Goal: Information Seeking & Learning: Learn about a topic

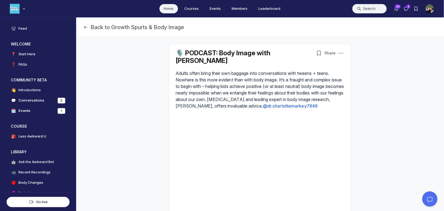
scroll to position [1473, 1041]
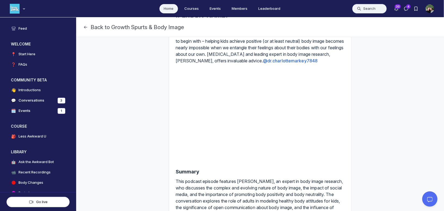
click at [361, 11] on button "Search" at bounding box center [369, 9] width 35 height 10
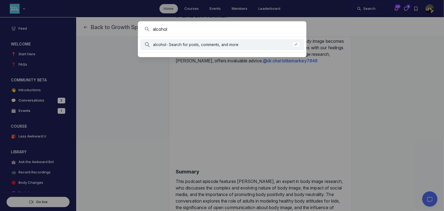
type input "alcohol"
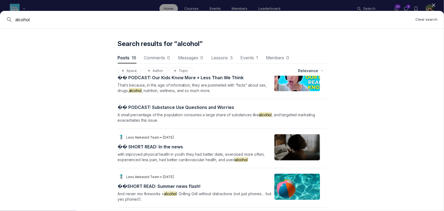
scroll to position [0, 0]
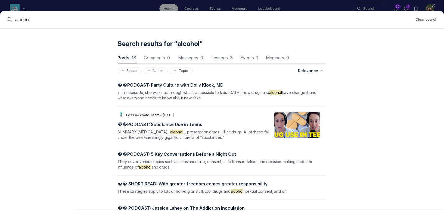
click at [191, 84] on span "� � ️ P O D C A S T : P a r t y C u l t u r e w i t h D o l l y K l o c k , M D" at bounding box center [171, 84] width 106 height 5
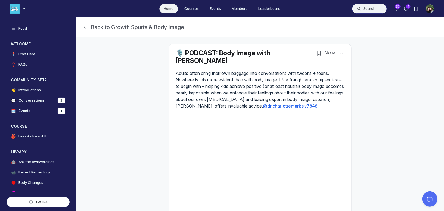
click at [366, 8] on button "Search" at bounding box center [369, 9] width 35 height 10
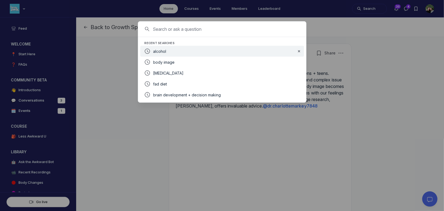
click at [177, 53] on div "alcohol" at bounding box center [222, 51] width 139 height 7
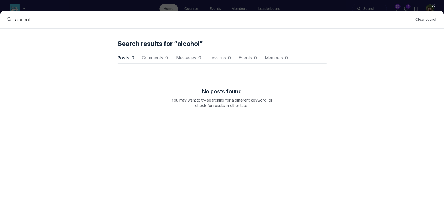
scroll to position [736, 1638]
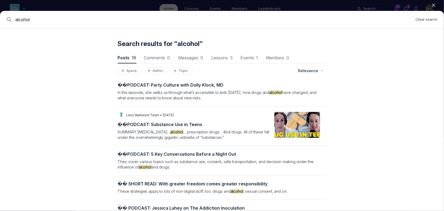
click at [187, 124] on span "� � ️ P O D C A S T : S u b s t a n c e U s e i n T e e n s" at bounding box center [160, 124] width 85 height 5
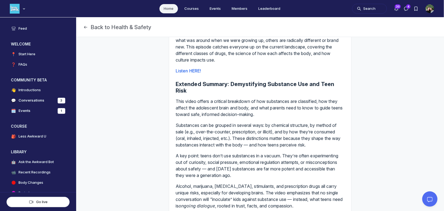
scroll to position [73, 0]
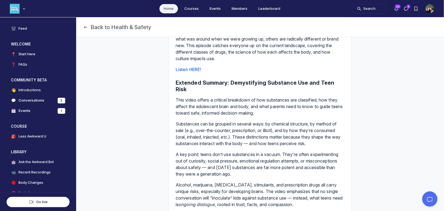
click at [191, 72] on link "Listen HERE!" at bounding box center [188, 69] width 25 height 5
click at [373, 10] on button "Search" at bounding box center [369, 9] width 35 height 10
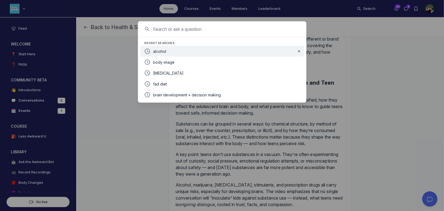
click at [191, 48] on div "alcohol" at bounding box center [222, 51] width 139 height 7
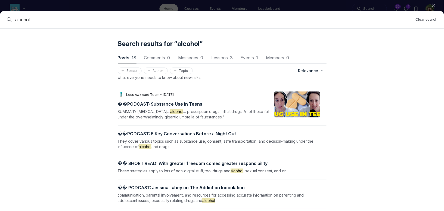
scroll to position [23, 0]
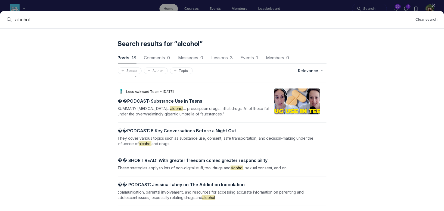
click at [199, 130] on span "� � ️ P O D C A S T : 5 K e y C o n v e r s a t i o n s B e f o r e a N i g h t…" at bounding box center [177, 130] width 119 height 5
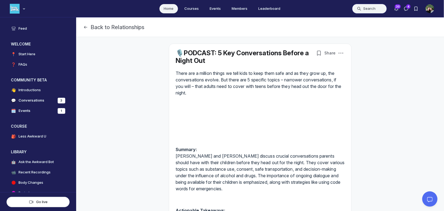
click at [366, 10] on button "Search" at bounding box center [369, 9] width 35 height 10
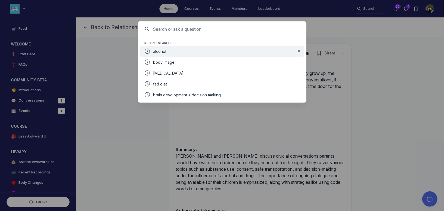
click at [199, 55] on div "alcohol" at bounding box center [218, 51] width 156 height 11
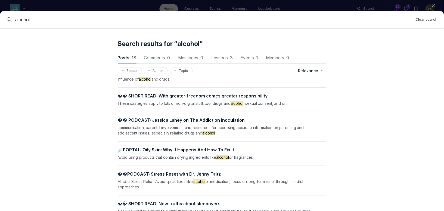
scroll to position [94, 0]
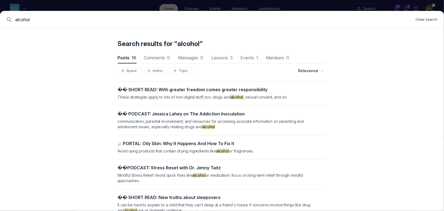
click at [206, 114] on span "� � ️ P O D C A S T : J e s s i c a L a h e y o n T h e A d d i c t i o n I n o…" at bounding box center [181, 113] width 127 height 5
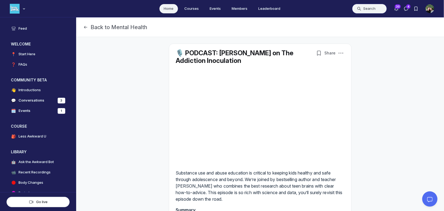
click at [367, 6] on button "Search" at bounding box center [369, 9] width 35 height 10
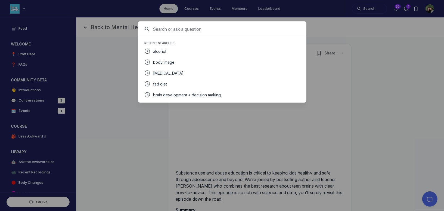
click at [165, 51] on span "alcohol" at bounding box center [159, 51] width 13 height 5
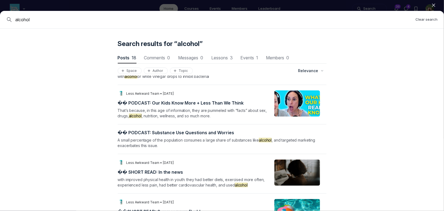
scroll to position [288, 0]
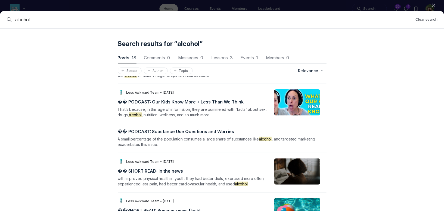
click at [185, 130] on span "� � ️ P O D C A S T : S u b s t a n c e U s e Q u e s t i o n s a n d W o r r i…" at bounding box center [176, 131] width 117 height 5
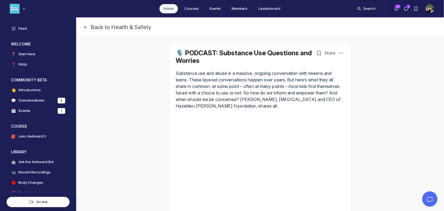
scroll to position [22, 0]
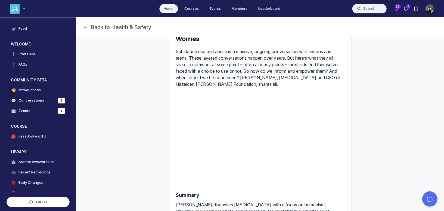
click at [374, 9] on button "Search" at bounding box center [369, 9] width 35 height 10
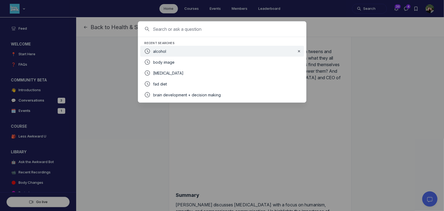
click at [170, 51] on div "alcohol" at bounding box center [222, 51] width 139 height 7
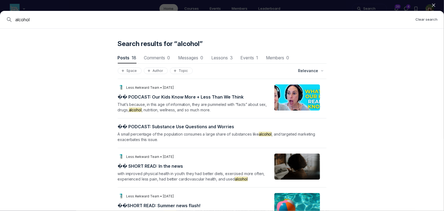
scroll to position [0, 0]
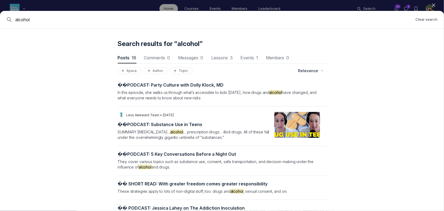
click at [36, 18] on input "alcohol" at bounding box center [213, 19] width 396 height 7
type input "drugs"
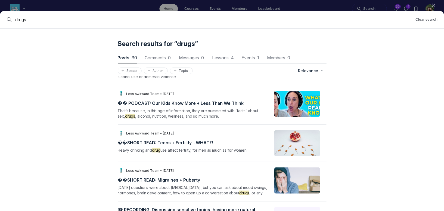
scroll to position [732, 0]
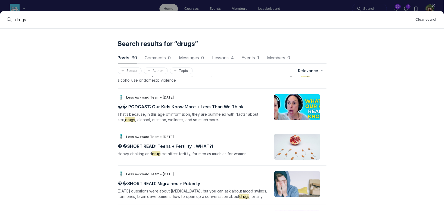
click at [154, 104] on span "� � ️ P O D C A S T : O u r K i d s K n o w M o r e + L e s s T h a n W [PERSON…" at bounding box center [181, 106] width 126 height 5
